Goal: Find specific page/section: Find specific page/section

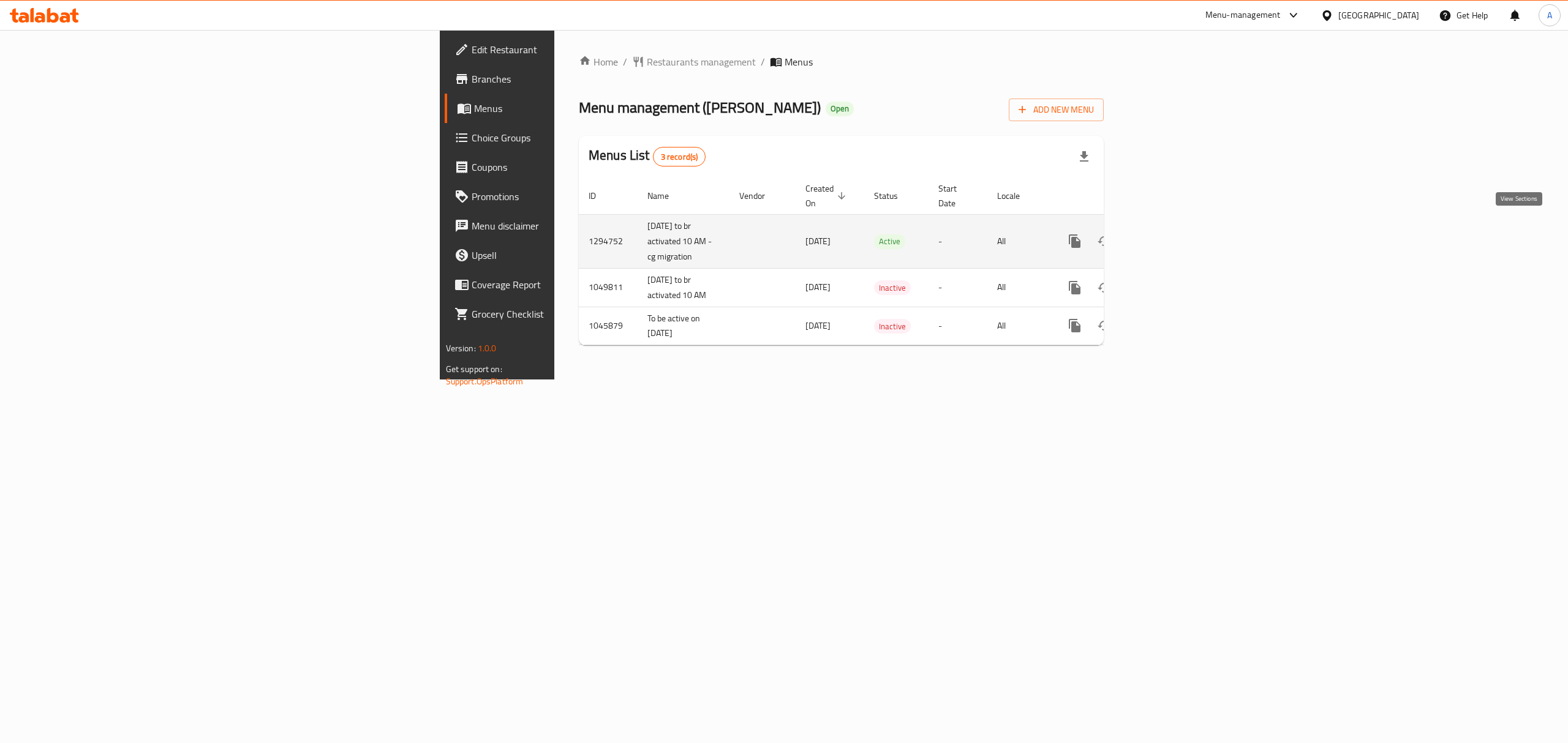
click at [1171, 234] on icon "enhanced table" at bounding box center [1163, 241] width 15 height 15
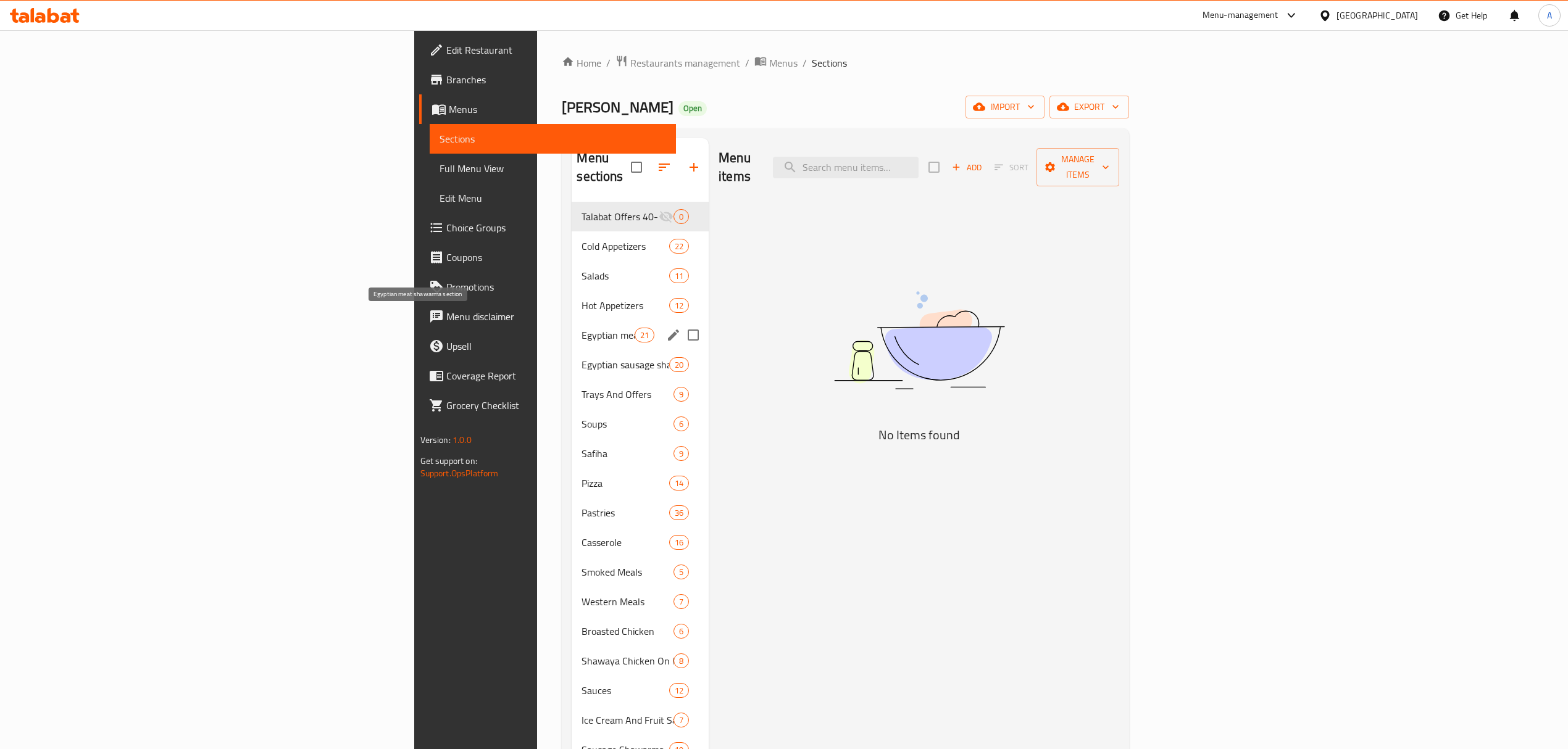
click at [582, 328] on span "Egyptian meat shawarma section" at bounding box center [608, 335] width 53 height 15
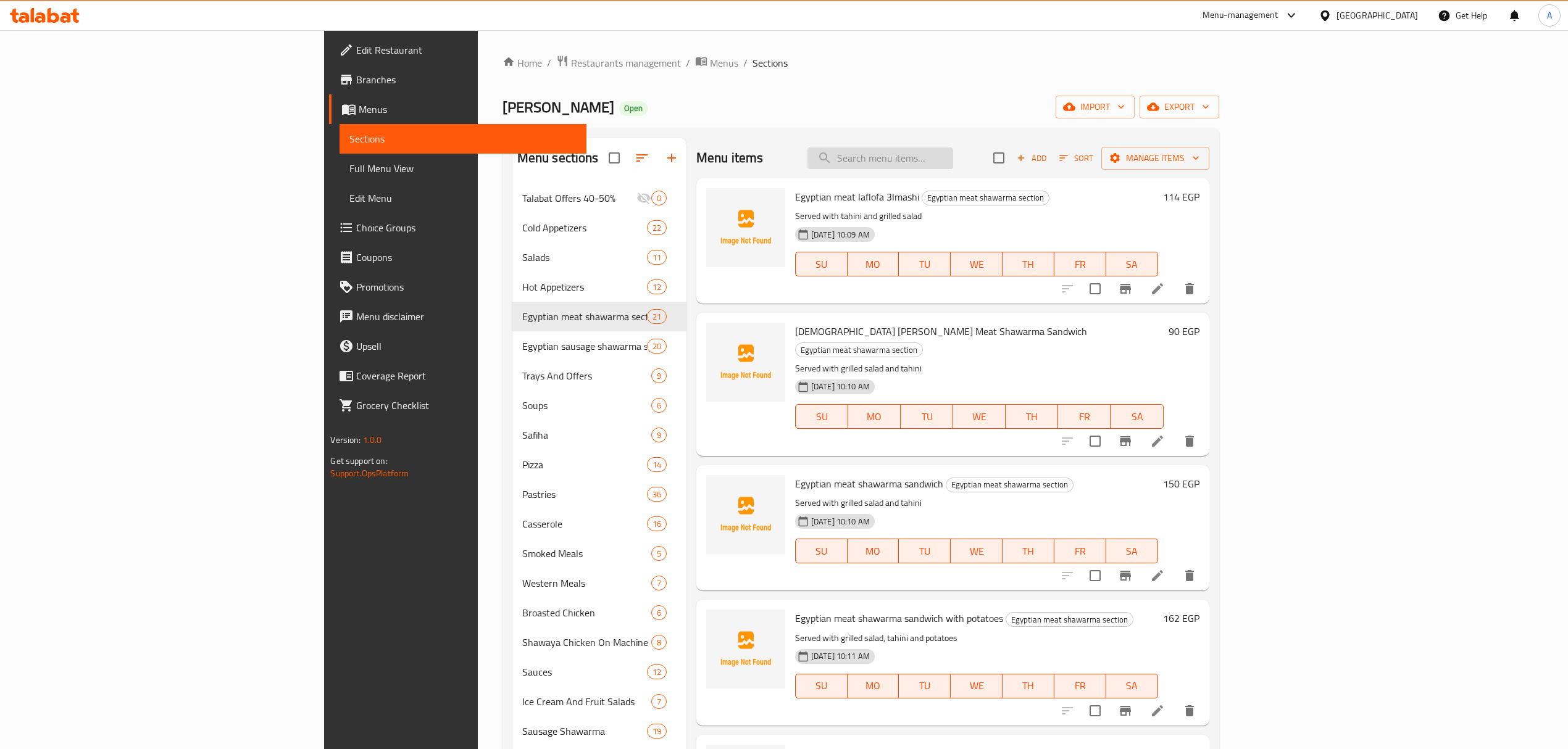
click at [953, 163] on input "search" at bounding box center [881, 158] width 146 height 21
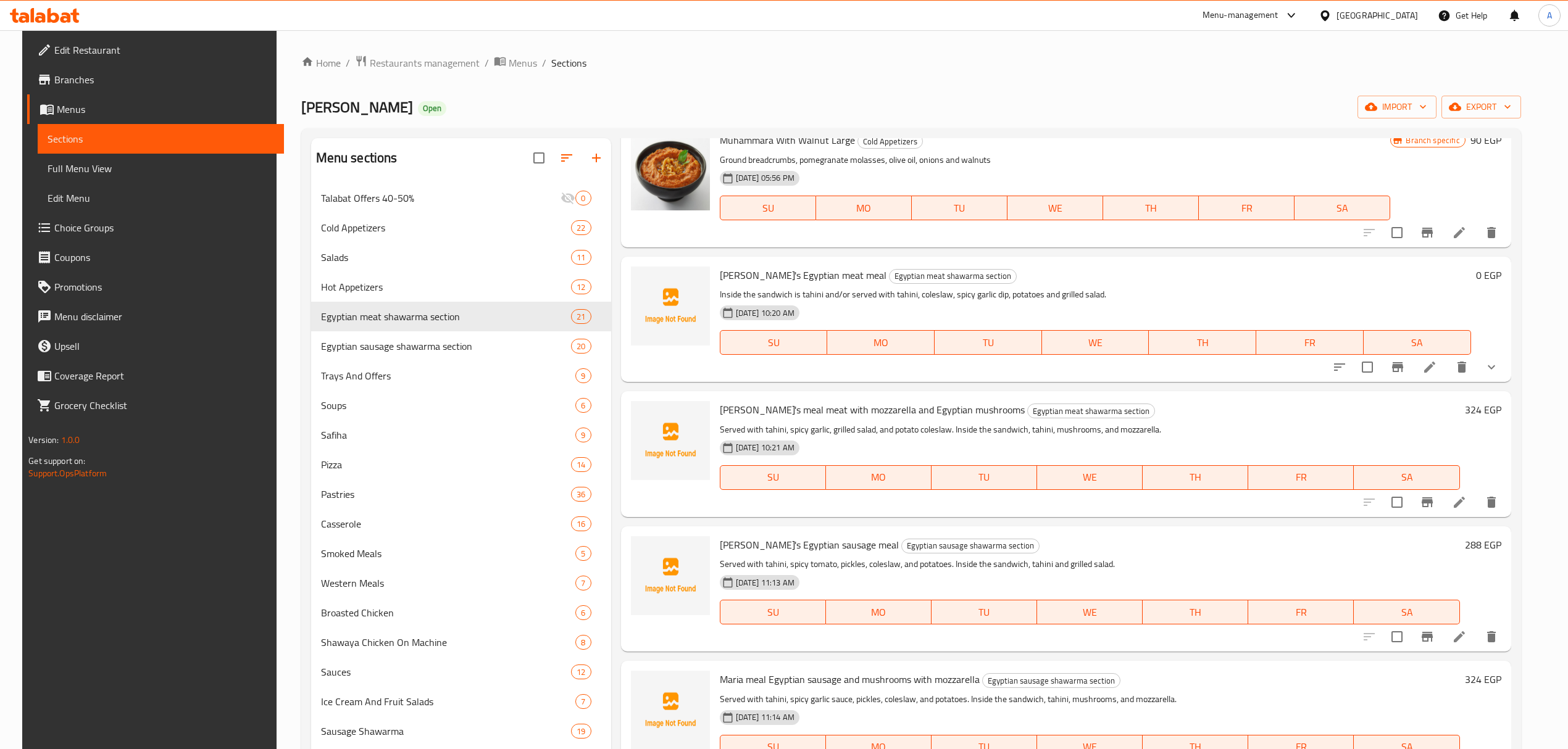
scroll to position [164, 0]
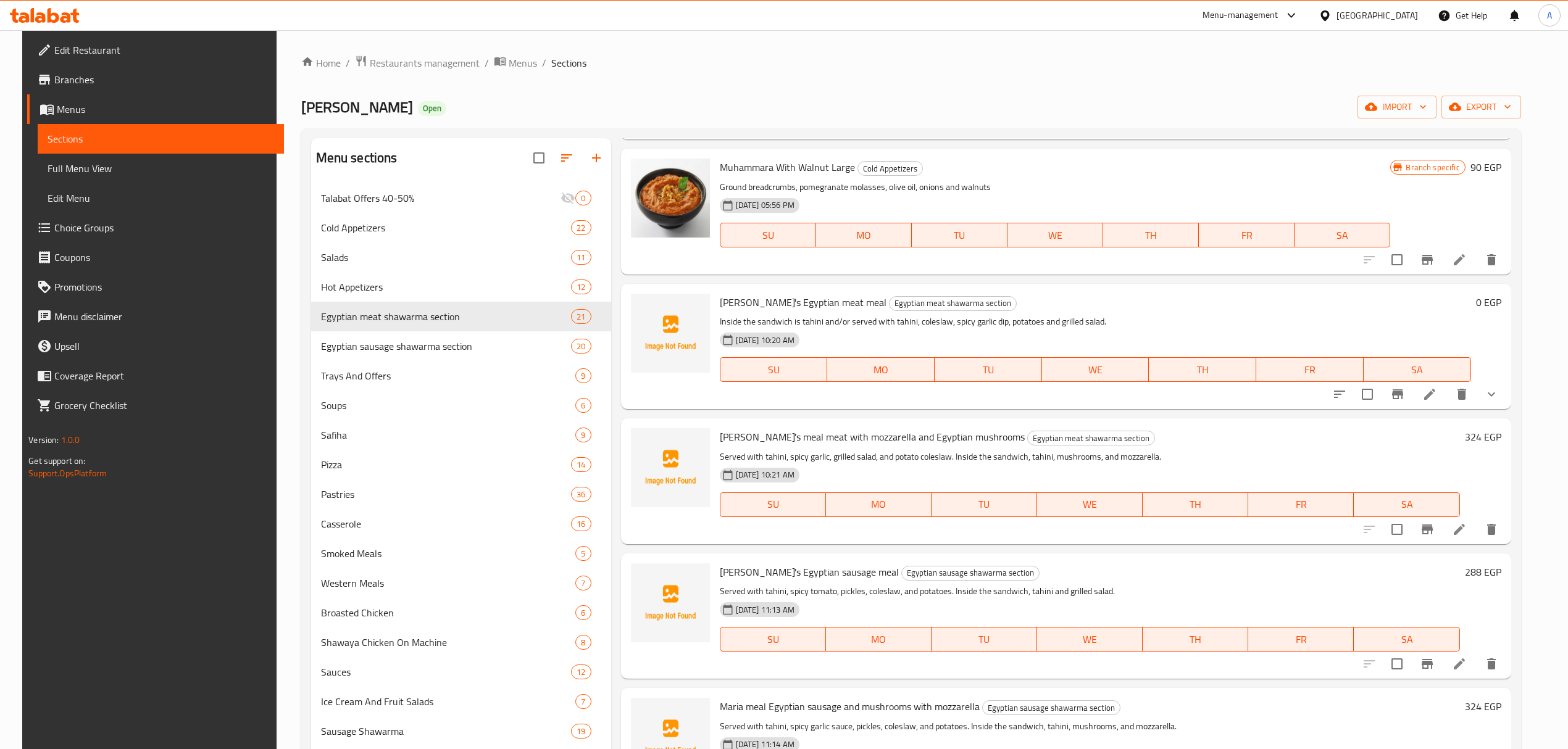
click at [1499, 395] on icon "show more" at bounding box center [1491, 394] width 15 height 15
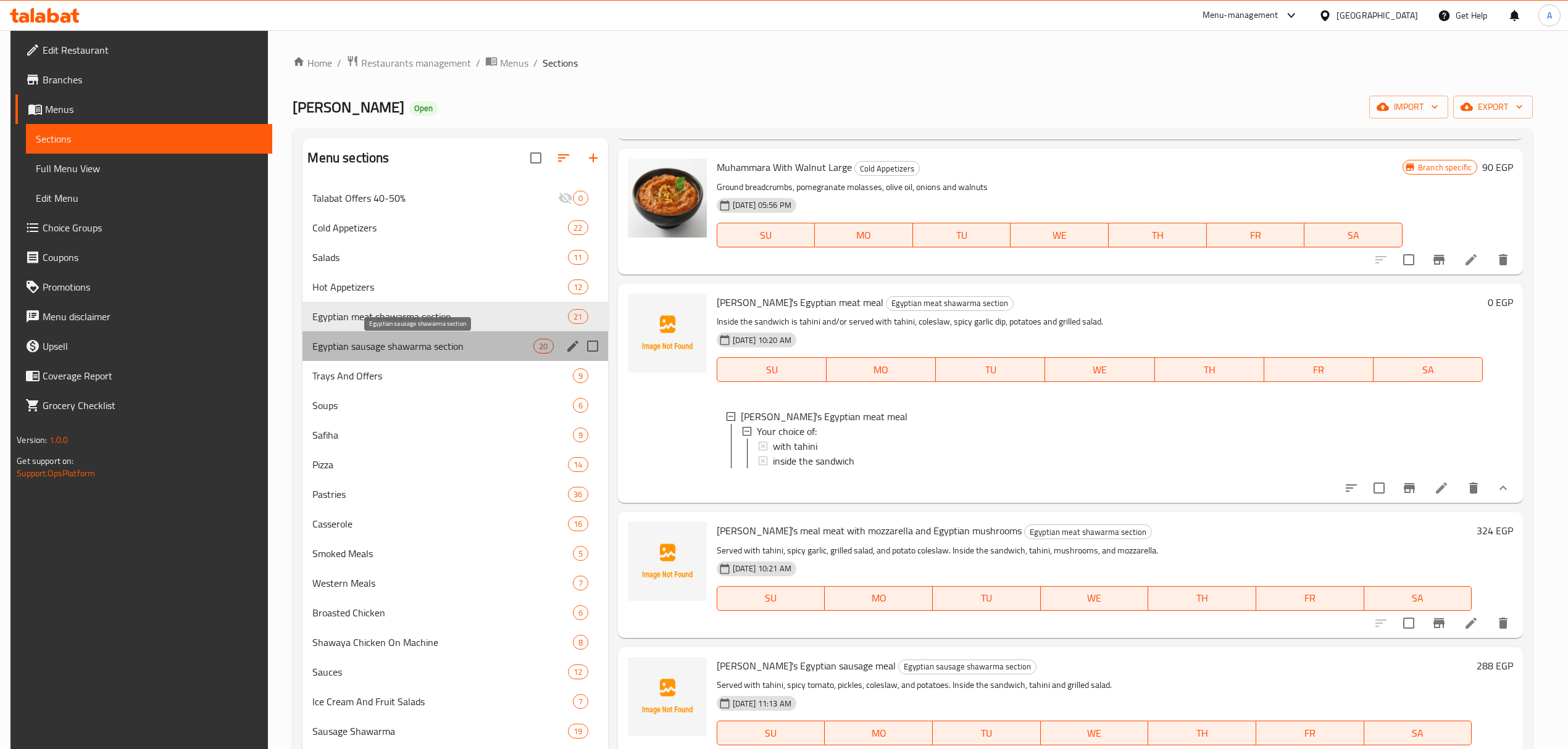
click at [365, 344] on span "Egyptian sausage shawarma section" at bounding box center [423, 346] width 221 height 15
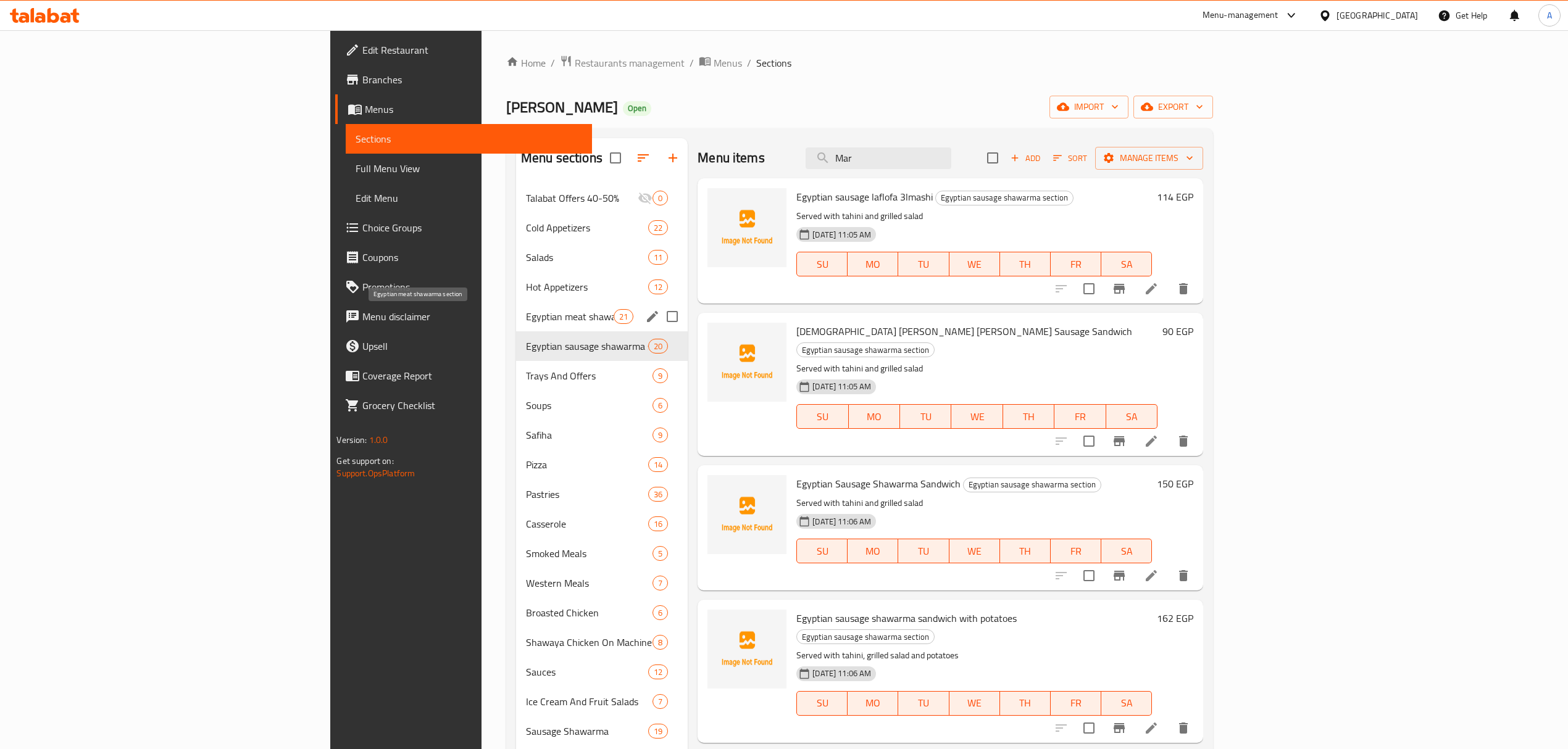
click at [526, 313] on span "Egyptian meat shawarma section" at bounding box center [569, 317] width 88 height 15
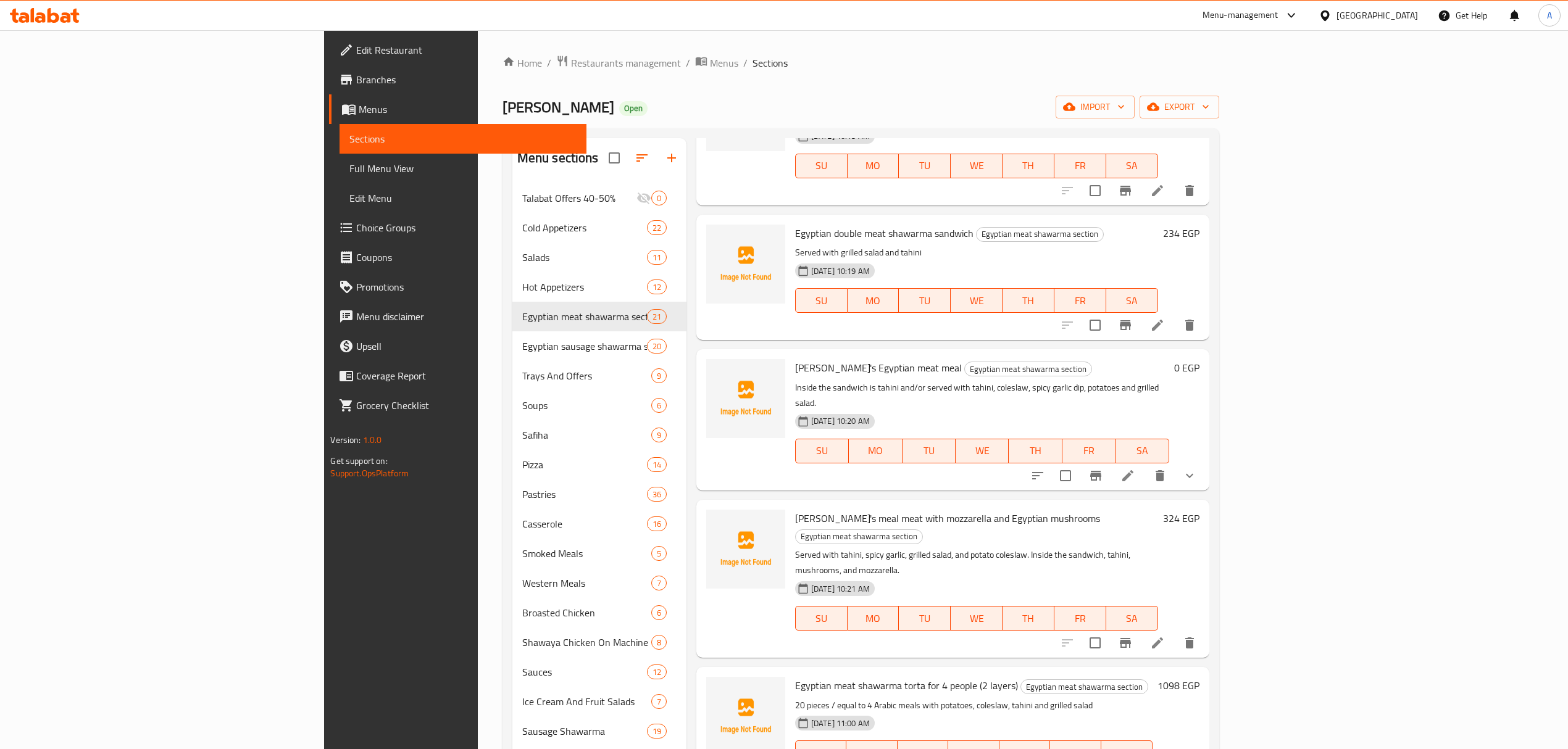
scroll to position [1069, 0]
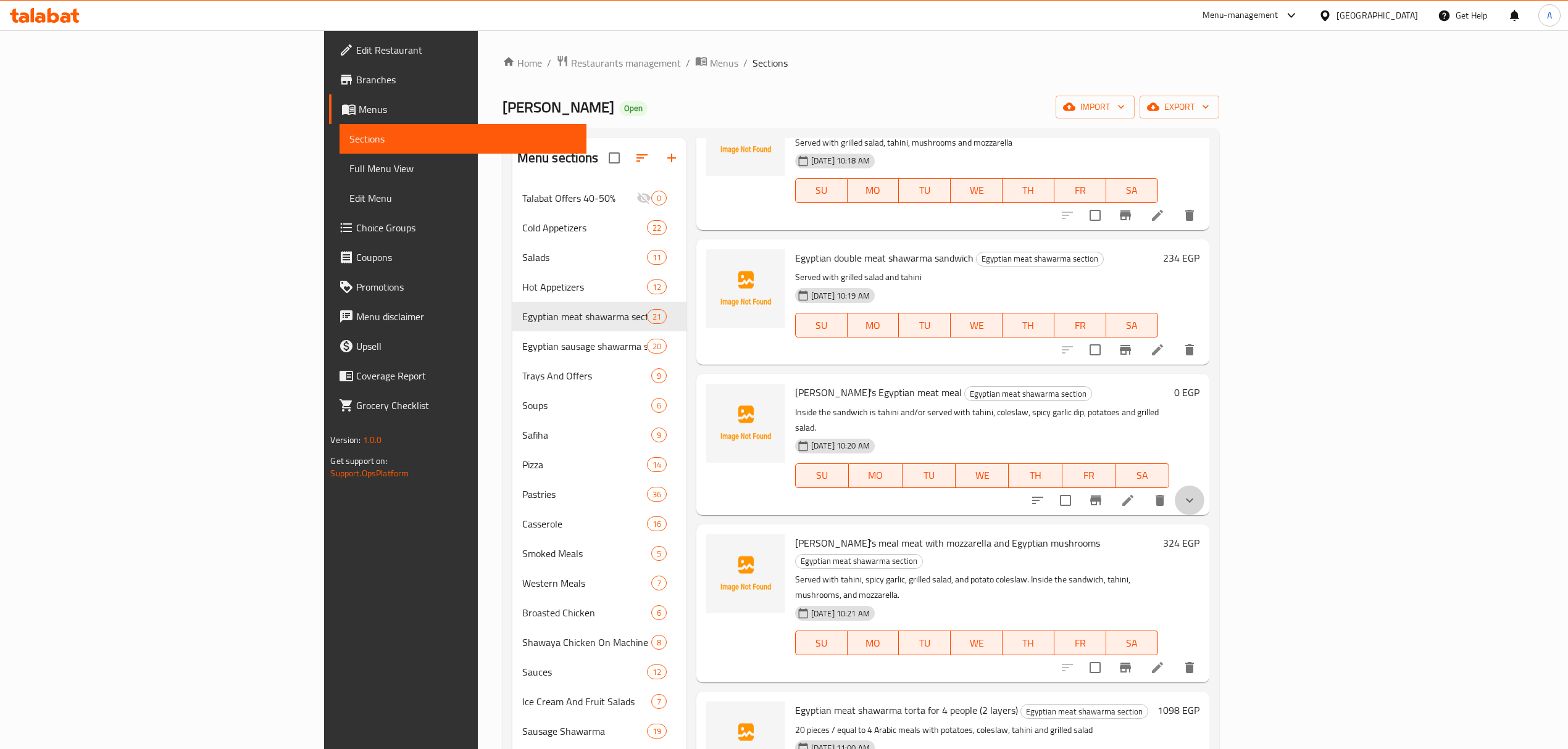
click at [1205, 486] on button "show more" at bounding box center [1189, 500] width 29 height 29
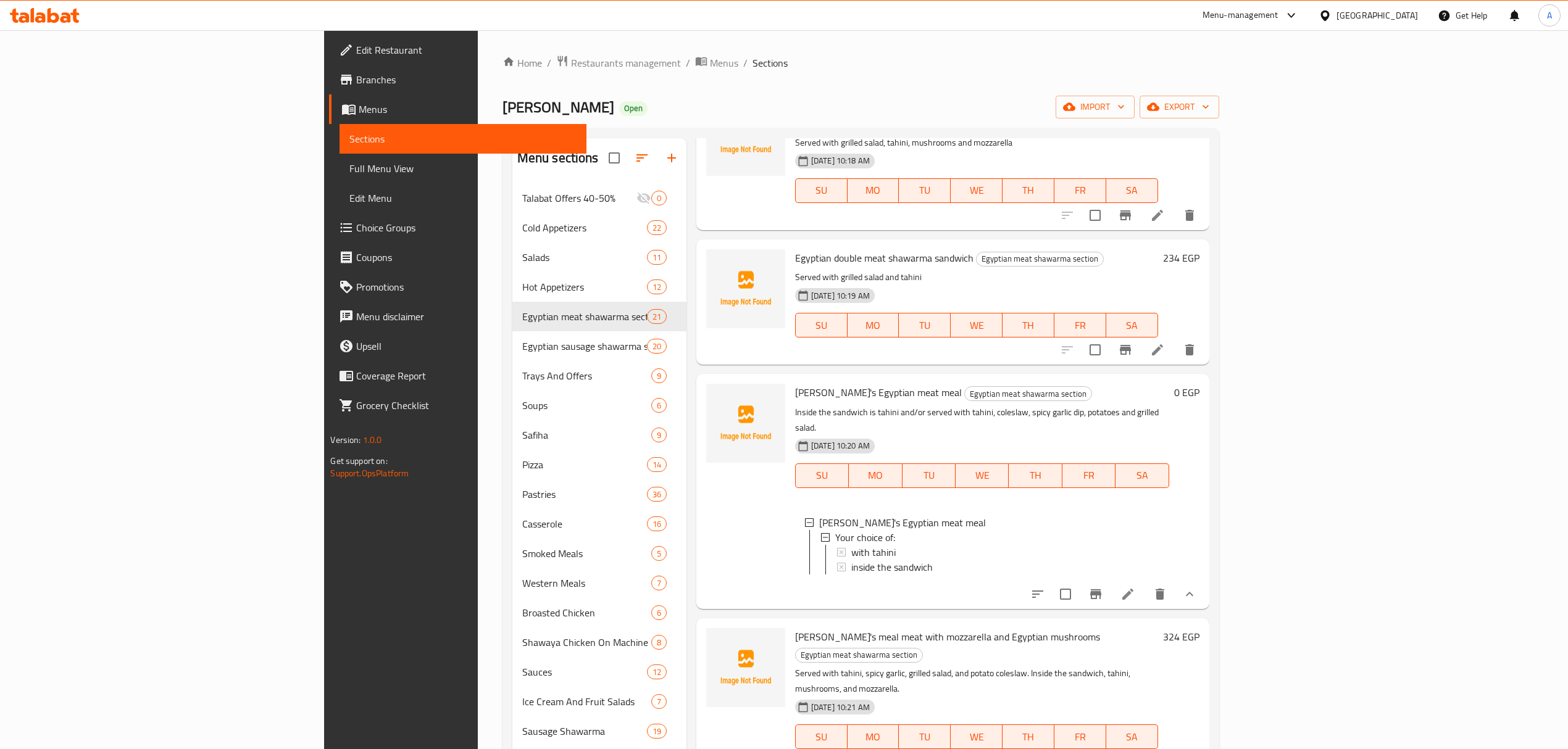
click at [795, 383] on span "Maria's Egyptian meat meal" at bounding box center [879, 392] width 167 height 18
copy span "Maria's"
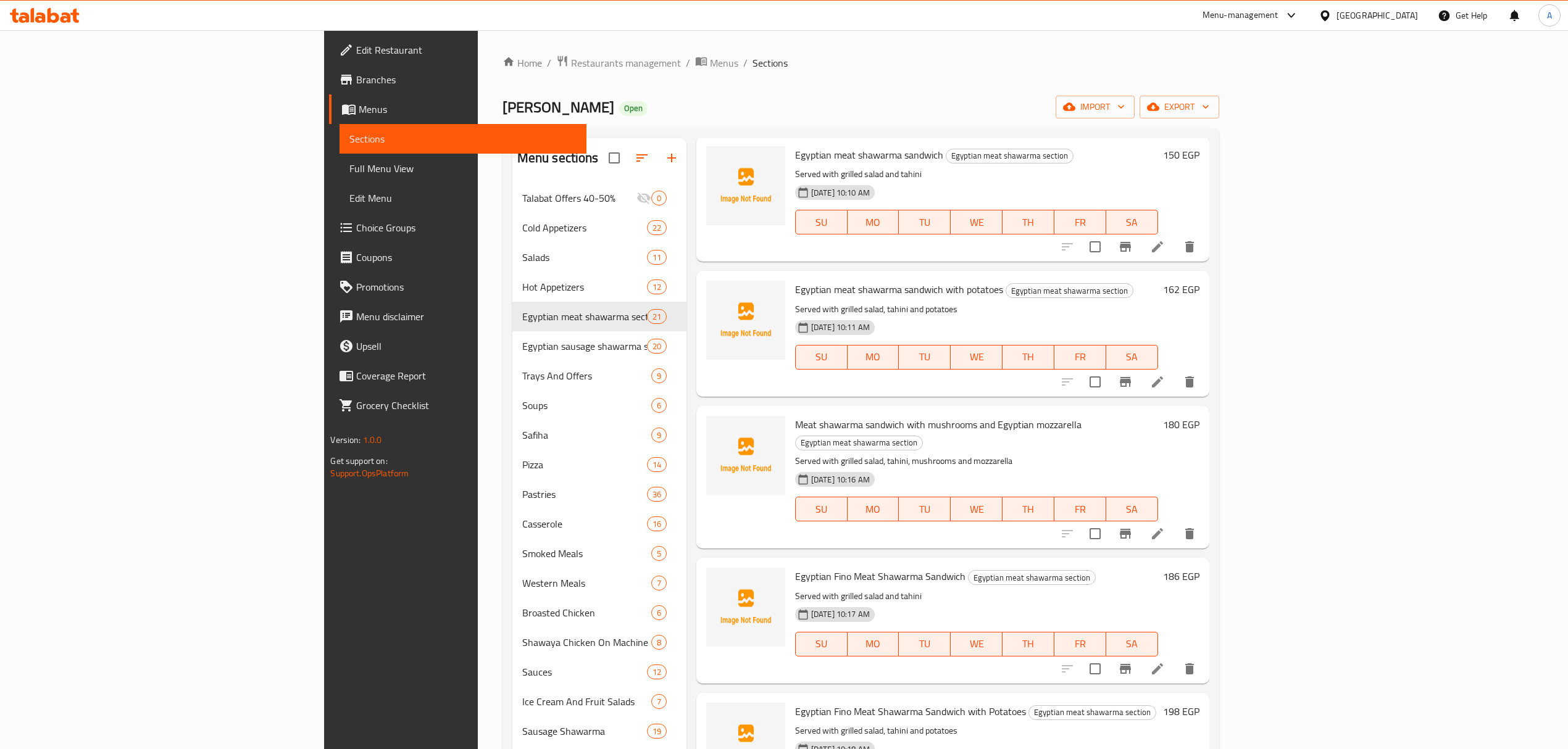
scroll to position [0, 0]
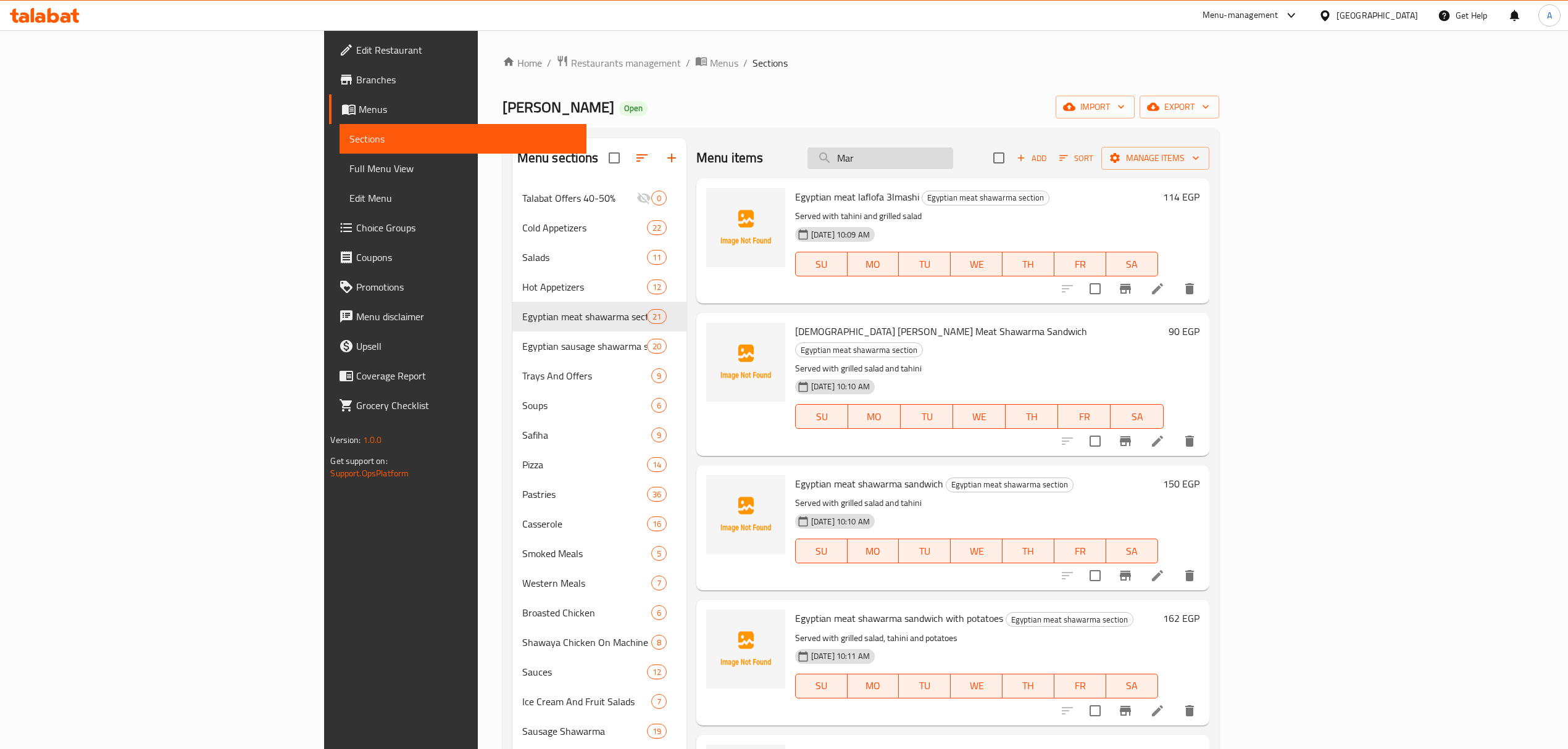
click at [953, 164] on input "Mar" at bounding box center [881, 158] width 146 height 21
paste input "ia's"
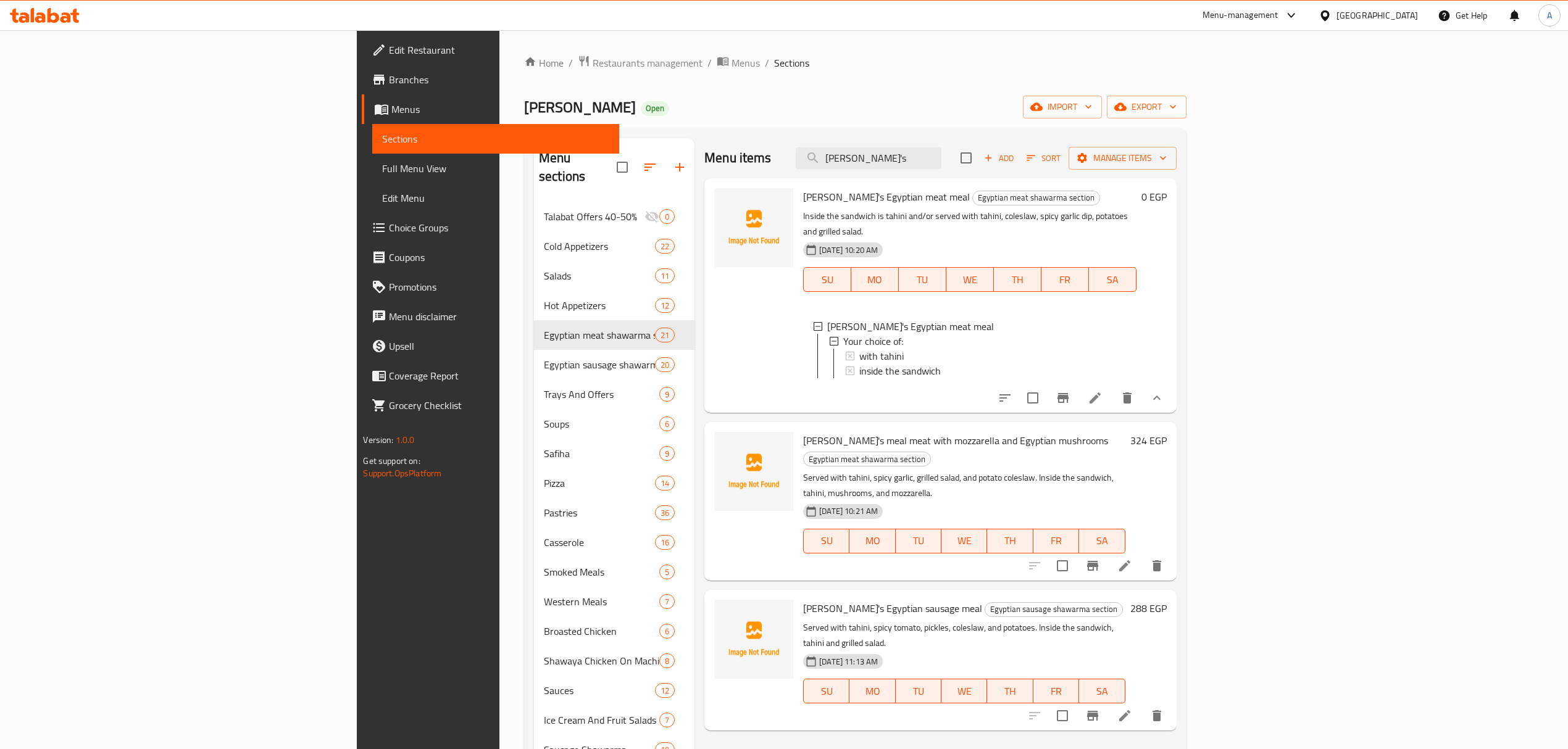
type input "Maria's"
drag, startPoint x: 713, startPoint y: 195, endPoint x: 828, endPoint y: 201, distance: 115.2
click at [828, 201] on span "Maria's Egyptian meat meal" at bounding box center [887, 197] width 167 height 18
copy span "Maria's Egyptian meat meal"
click at [593, 63] on span "Restaurants management" at bounding box center [648, 63] width 110 height 15
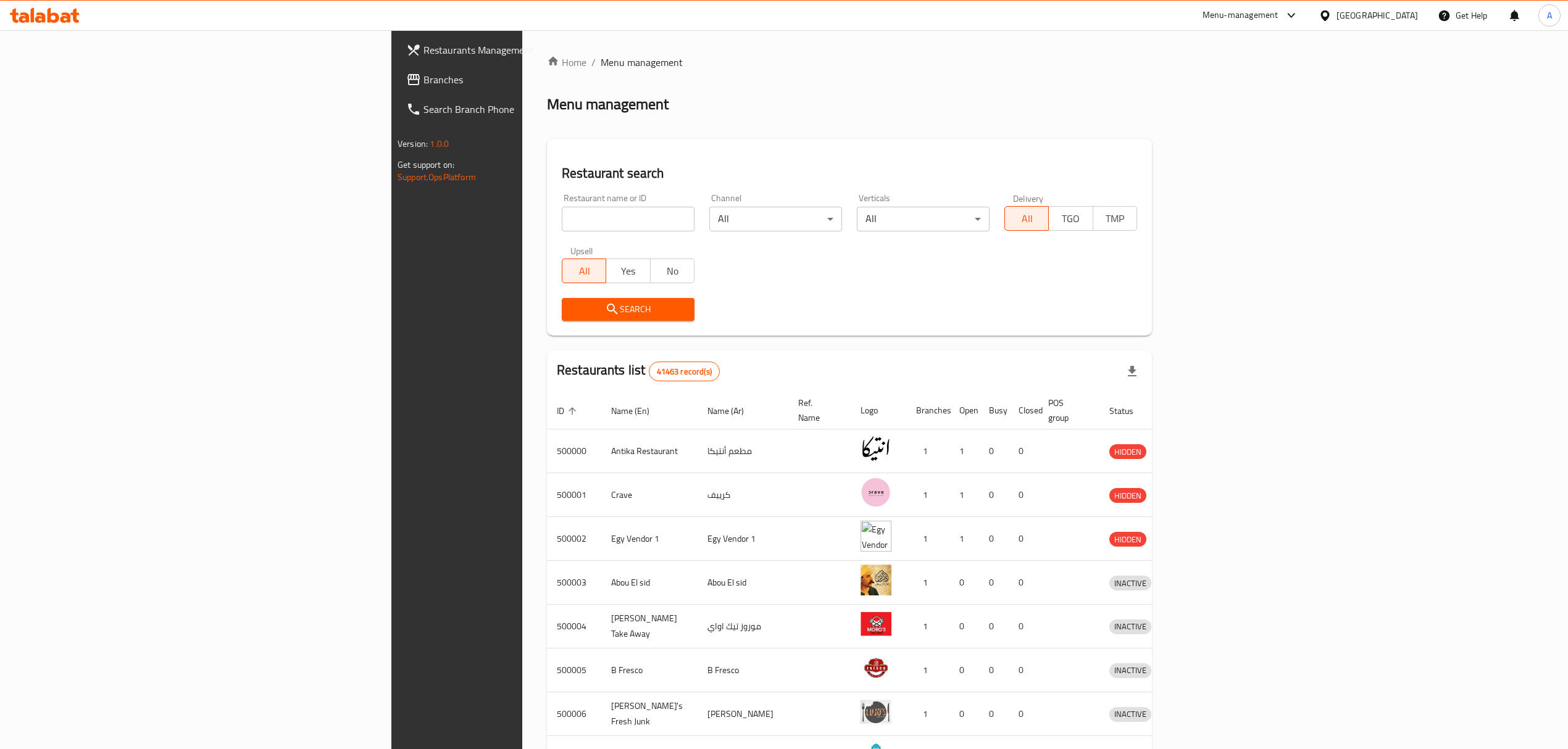
click at [562, 208] on input "search" at bounding box center [628, 219] width 133 height 25
type input "Pizza Hut"
click button "Search" at bounding box center [628, 309] width 133 height 23
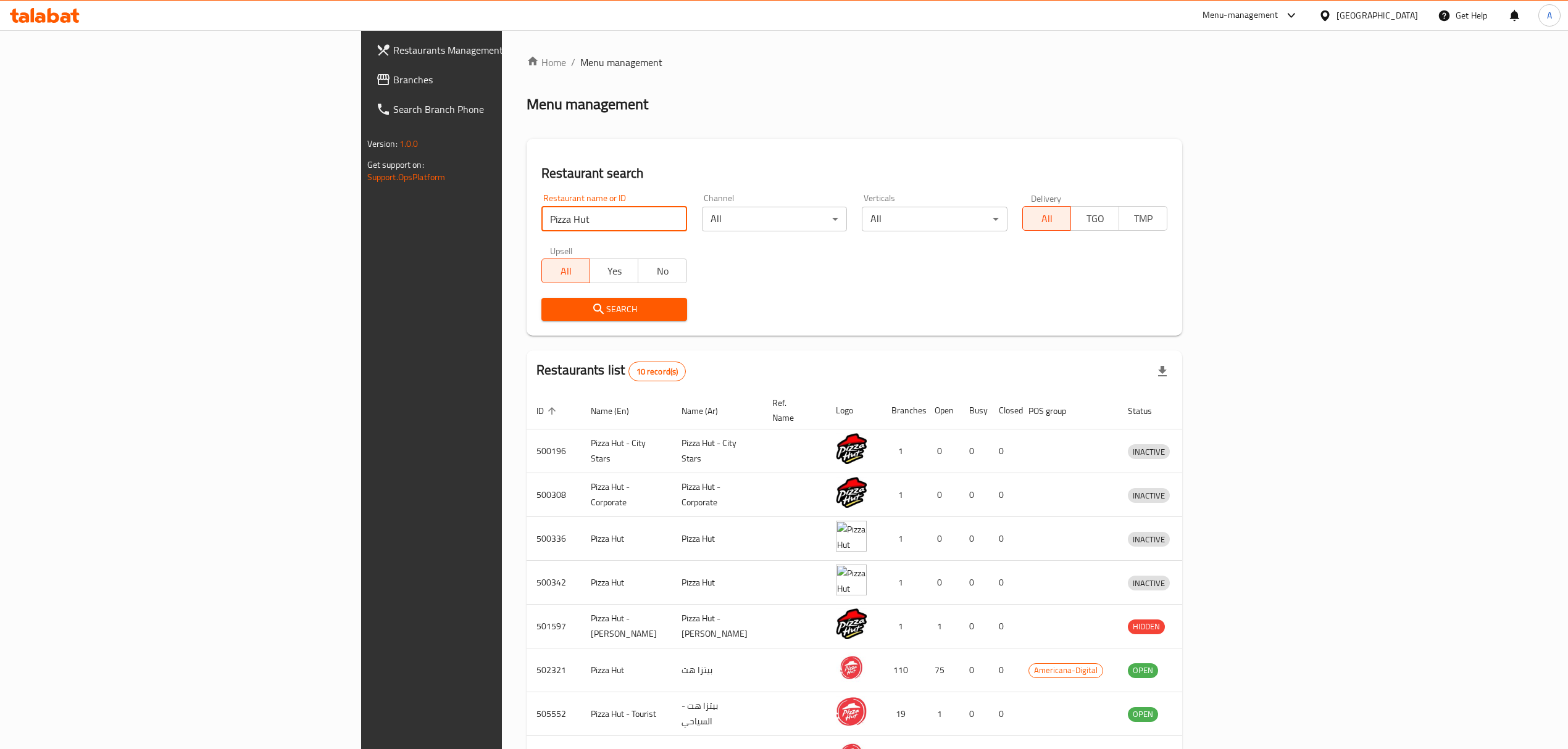
click at [1299, 15] on icon at bounding box center [1291, 15] width 15 height 15
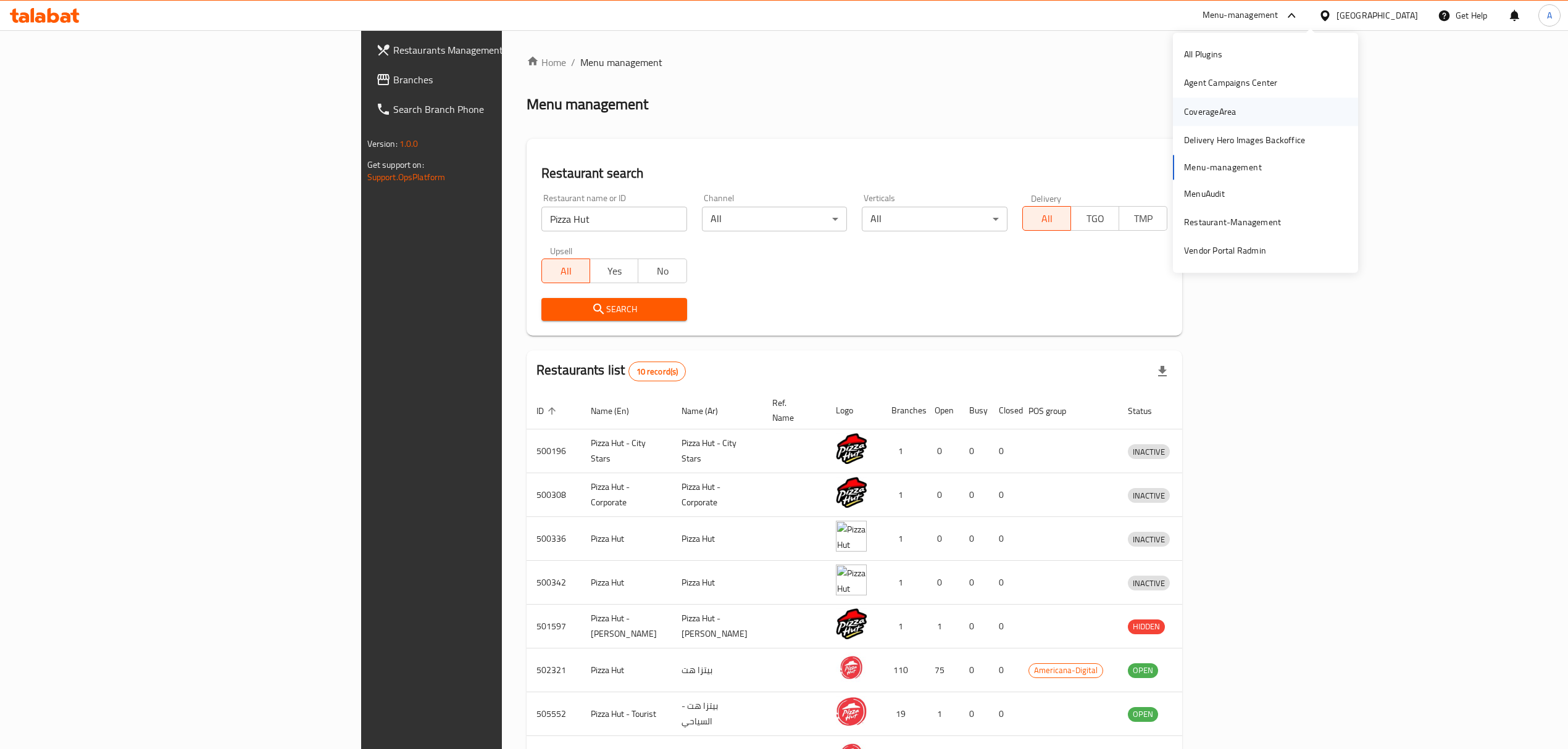
click at [1211, 111] on div "CoverageArea" at bounding box center [1210, 111] width 52 height 14
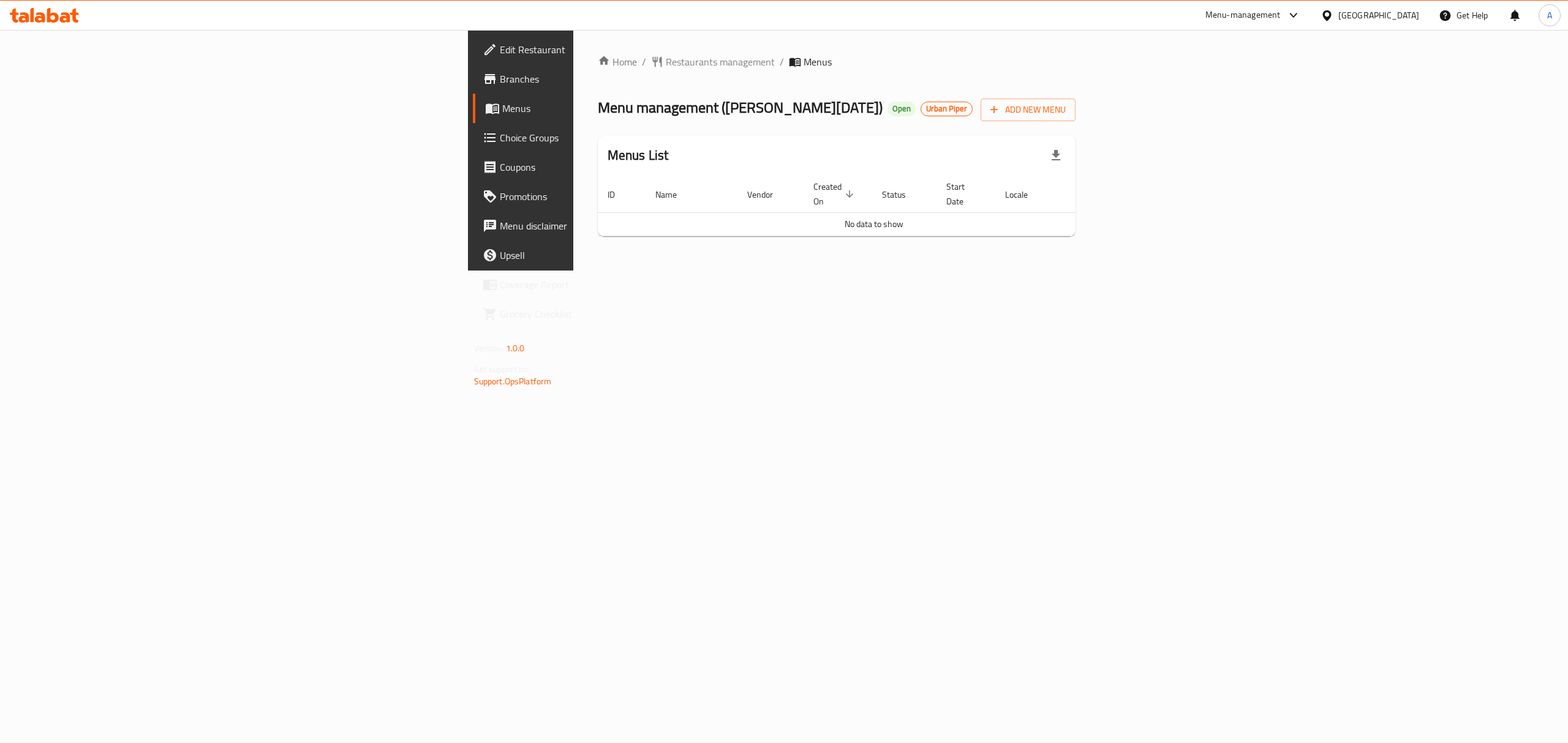
click at [805, 105] on div "Menu management ( Al Dahan ) Open Urban Piper Add New Menu" at bounding box center [837, 107] width 478 height 28
click at [666, 60] on span "Restaurants management" at bounding box center [720, 61] width 109 height 15
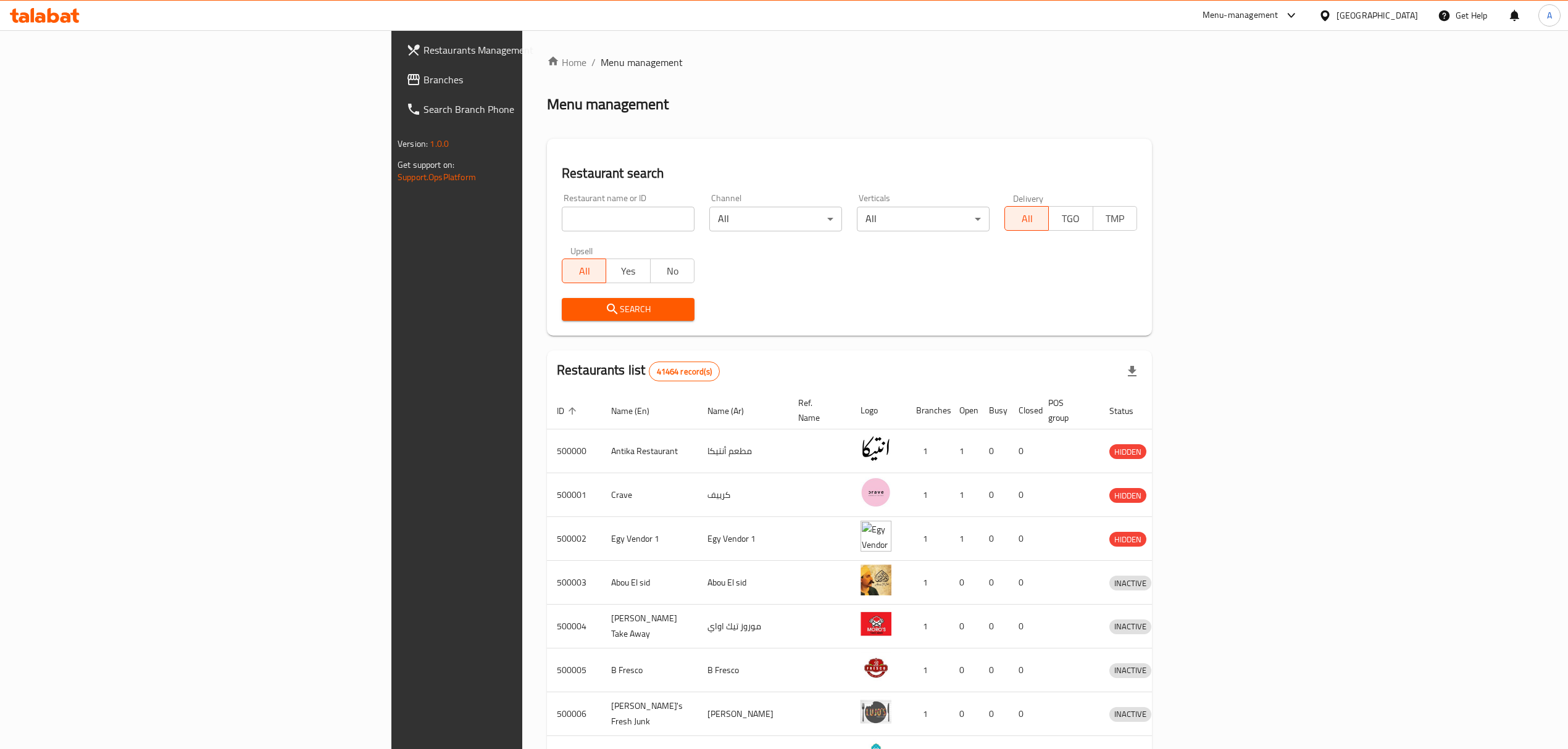
click at [562, 207] on input "search" at bounding box center [628, 219] width 133 height 25
paste input "502320"
type input "502320"
click button "Search" at bounding box center [628, 309] width 133 height 23
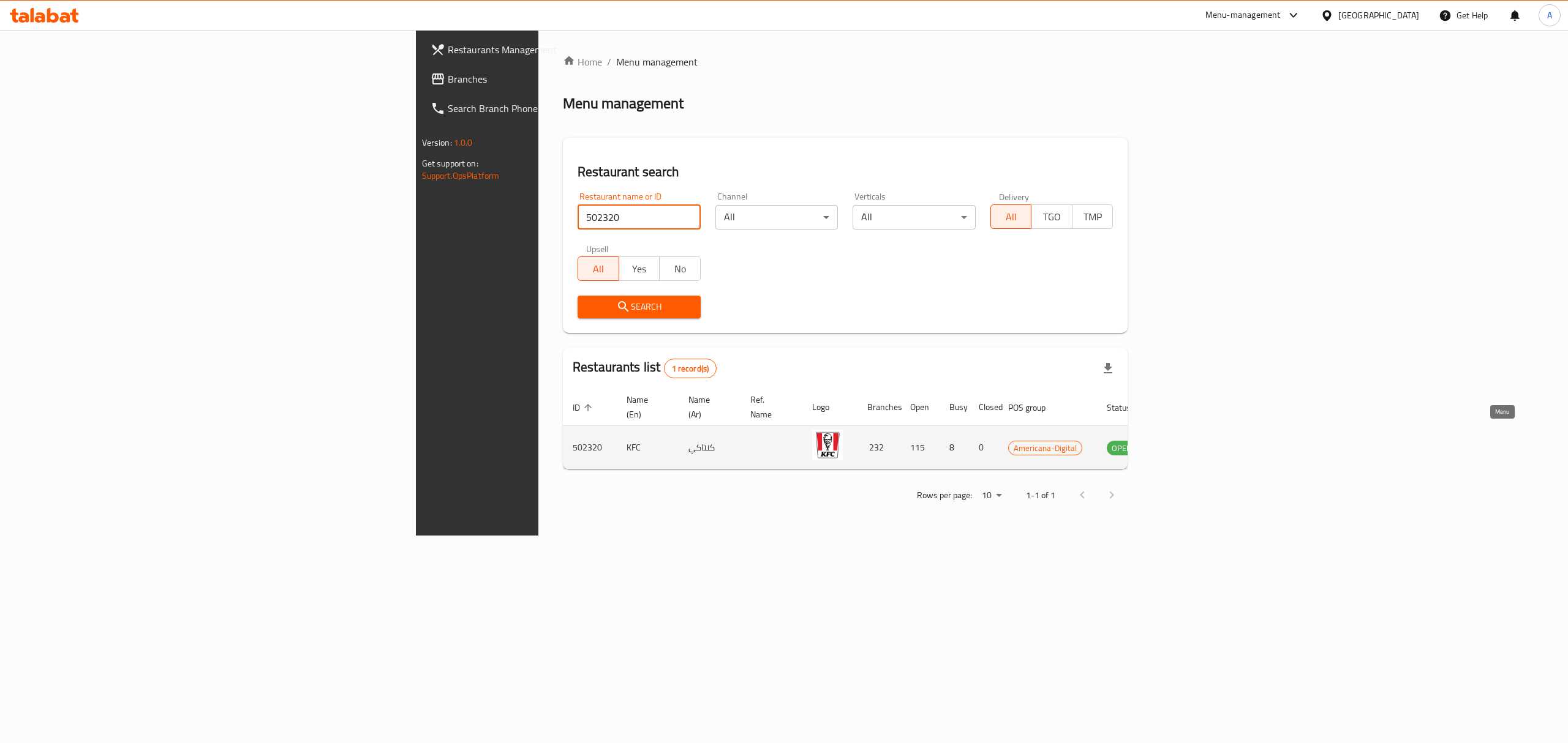
click at [1185, 443] on icon "enhanced table" at bounding box center [1178, 448] width 14 height 10
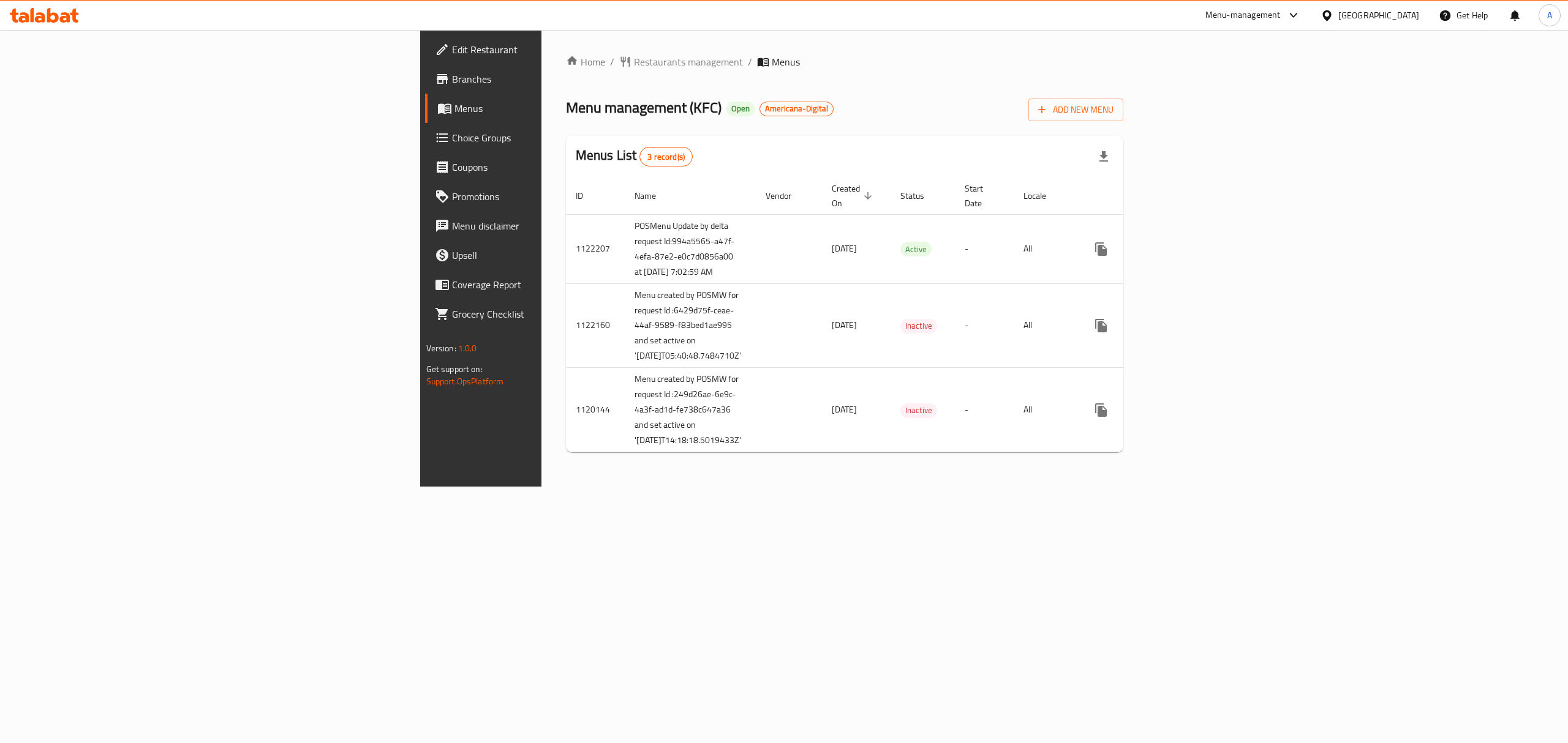
click at [452, 81] on span "Branches" at bounding box center [562, 79] width 220 height 15
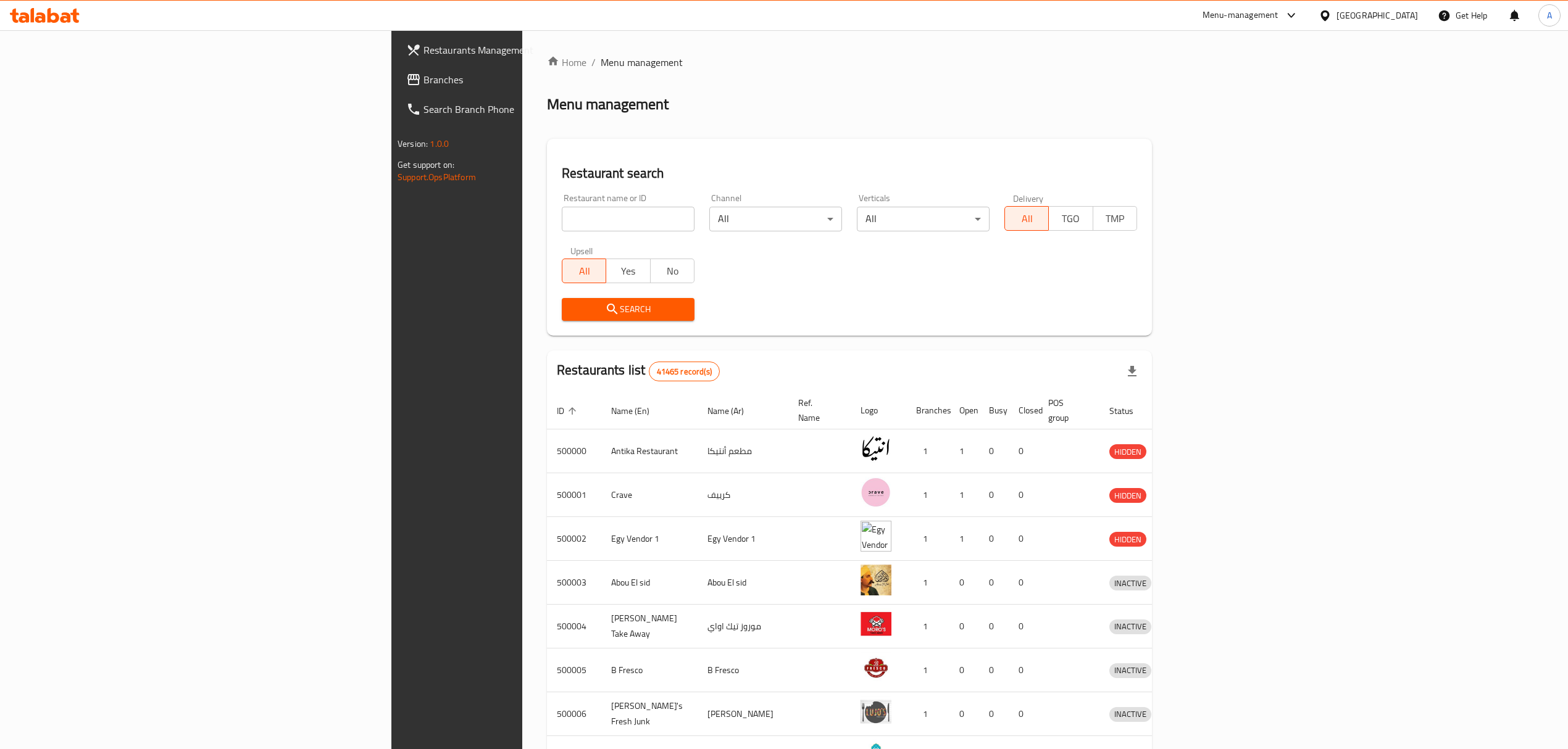
click at [1279, 20] on div "Menu-management" at bounding box center [1240, 15] width 76 height 15
click at [1237, 255] on div "Vendor Portal Radmin" at bounding box center [1225, 251] width 82 height 14
